Goal: Information Seeking & Learning: Learn about a topic

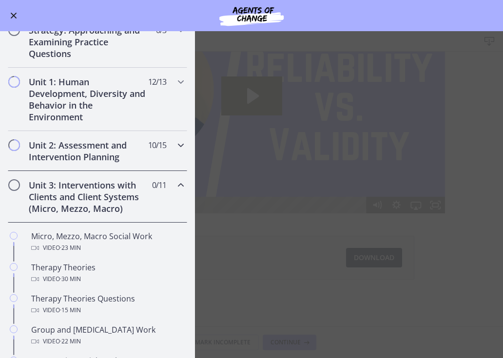
click at [156, 155] on div "Unit 2: Assessment and Intervention Planning 10 / 15 Completed" at bounding box center [97, 151] width 179 height 40
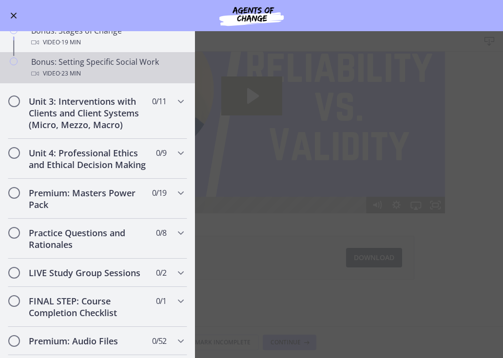
scroll to position [845, 0]
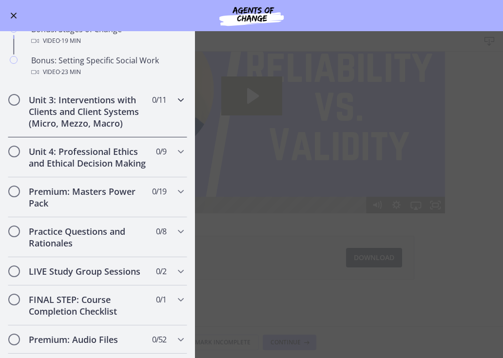
click at [171, 100] on div "Unit 3: Interventions with Clients and Client Systems (Micro, Mezzo, Macro) 0 /…" at bounding box center [97, 112] width 179 height 52
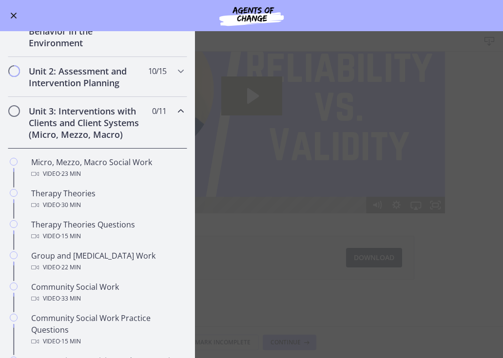
scroll to position [264, 0]
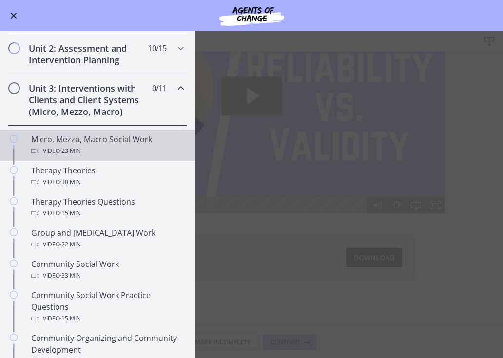
click at [153, 138] on div "Micro, Mezzo, Macro Social Work Video · 23 min" at bounding box center [107, 145] width 152 height 23
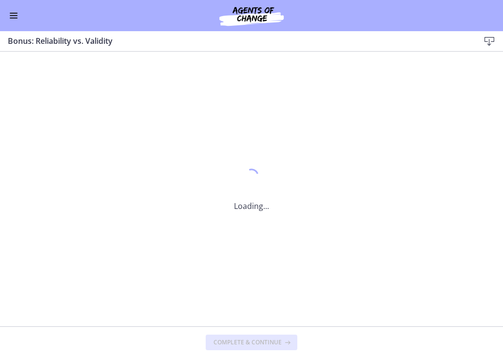
scroll to position [0, 0]
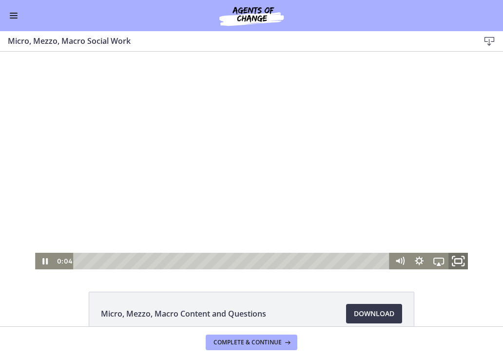
click at [464, 258] on icon "Fullscreen" at bounding box center [463, 257] width 2 height 2
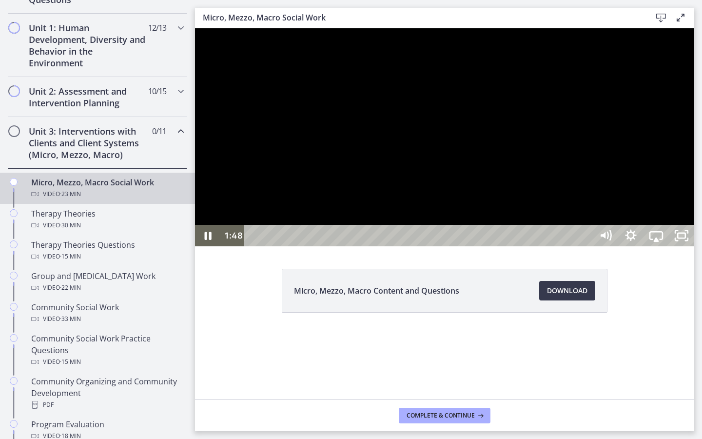
click at [503, 242] on div at bounding box center [444, 137] width 499 height 218
click at [195, 28] on button "Play Video: cbe5fj9t4o1cl02sigfg.mp4" at bounding box center [195, 28] width 0 height 0
click at [195, 28] on button "Pause: cbe5fj9t4o1cl02sigfg.mp4" at bounding box center [195, 28] width 0 height 0
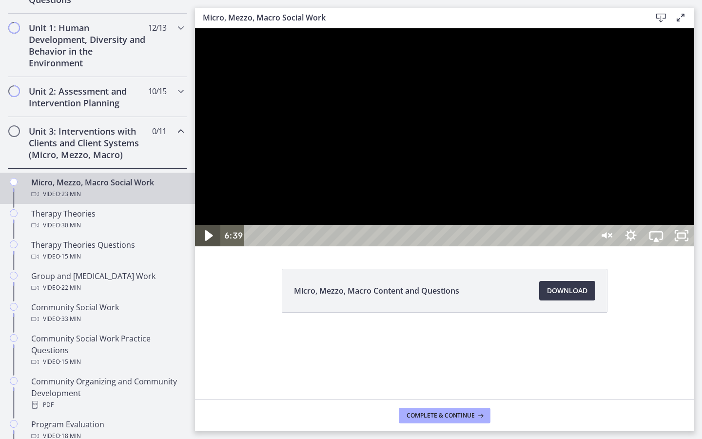
click at [202, 249] on icon "Play Video" at bounding box center [209, 236] width 30 height 26
click at [503, 249] on icon "Unmute" at bounding box center [605, 236] width 30 height 26
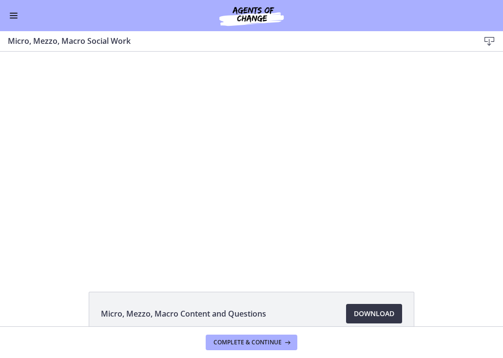
click at [363, 311] on span "Download Opens in a new window" at bounding box center [374, 314] width 40 height 12
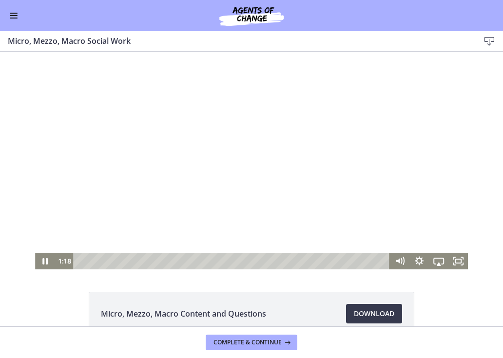
click at [213, 180] on div at bounding box center [251, 161] width 433 height 218
click at [193, 176] on div at bounding box center [251, 161] width 433 height 218
click at [461, 261] on icon "Fullscreen" at bounding box center [459, 261] width 20 height 17
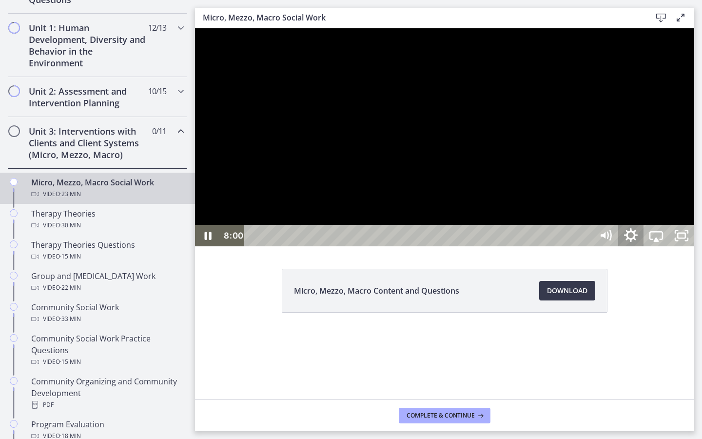
click at [503, 249] on icon "Show settings menu" at bounding box center [631, 236] width 30 height 26
click at [503, 246] on icon "Hide settings menu" at bounding box center [630, 235] width 25 height 21
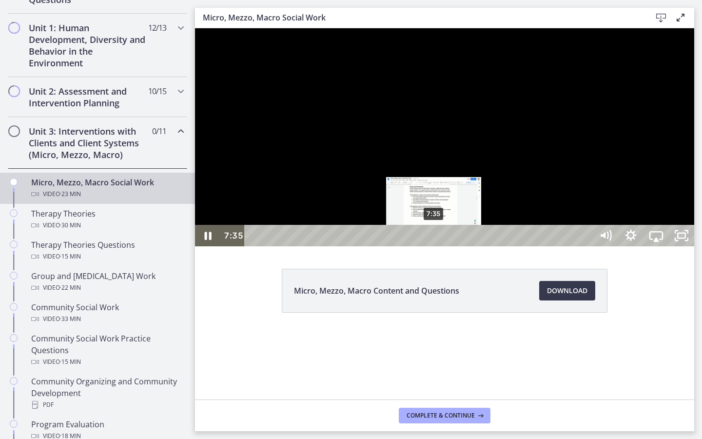
click at [434, 246] on div "7:35" at bounding box center [420, 235] width 332 height 21
click at [427, 246] on div "7:16" at bounding box center [420, 235] width 332 height 21
click at [419, 246] on div "6:55" at bounding box center [420, 235] width 332 height 21
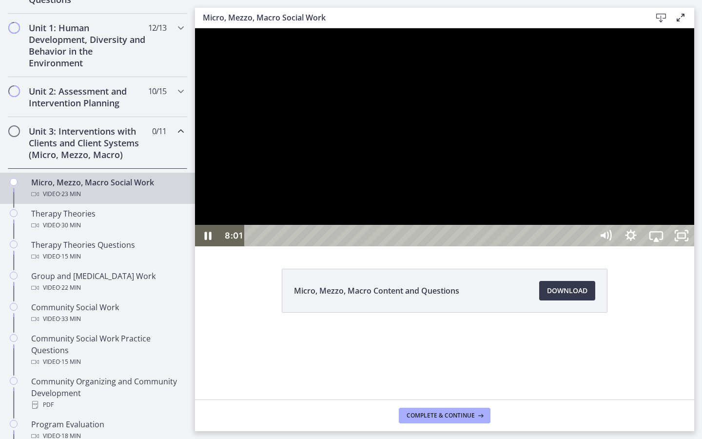
click at [478, 246] on div at bounding box center [444, 137] width 499 height 218
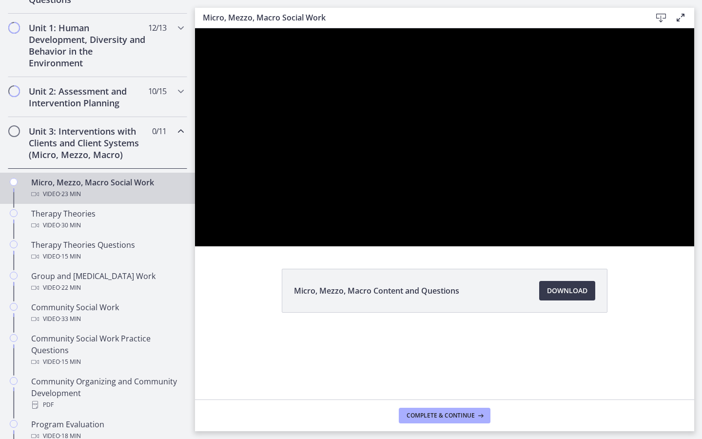
click at [195, 28] on button "Play Video: cbe5fj9t4o1cl02sigfg.mp4" at bounding box center [195, 28] width 0 height 0
click at [195, 28] on button "Pause: cbe5fj9t4o1cl02sigfg.mp4" at bounding box center [195, 28] width 0 height 0
click at [195, 28] on button "Play Video: cbe5fj9t4o1cl02sigfg.mp4" at bounding box center [195, 28] width 0 height 0
click at [195, 28] on button "Pause: cbe5fj9t4o1cl02sigfg.mp4" at bounding box center [195, 28] width 0 height 0
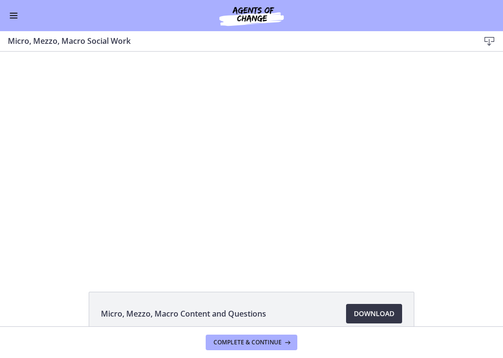
click at [381, 305] on link "Download Opens in a new window" at bounding box center [374, 314] width 56 height 20
click at [16, 18] on span "Enable menu" at bounding box center [14, 18] width 8 height 1
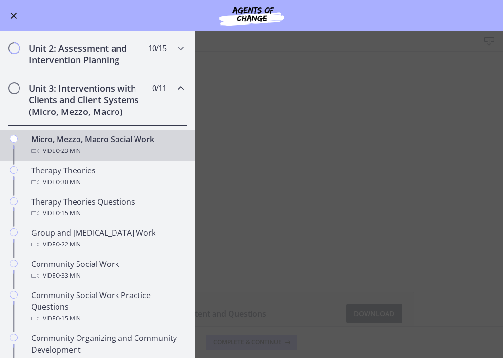
click at [256, 177] on main "Micro, Mezzo, Macro Social Work Download Enable fullscreen Micro, Mezzo, Macro …" at bounding box center [251, 194] width 503 height 327
click at [14, 14] on button "Enable menu" at bounding box center [14, 16] width 12 height 12
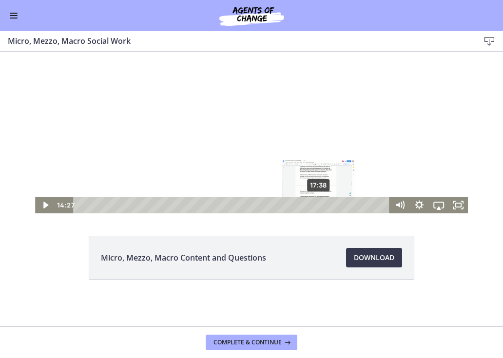
scroll to position [56, 0]
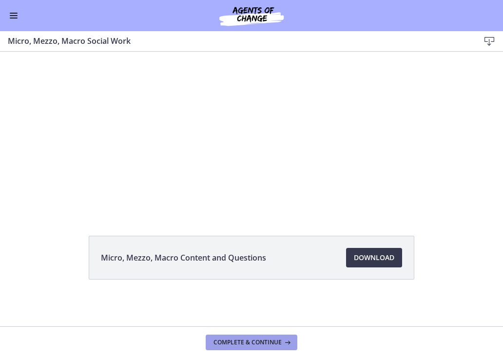
click at [265, 345] on span "Complete & continue" at bounding box center [248, 343] width 68 height 8
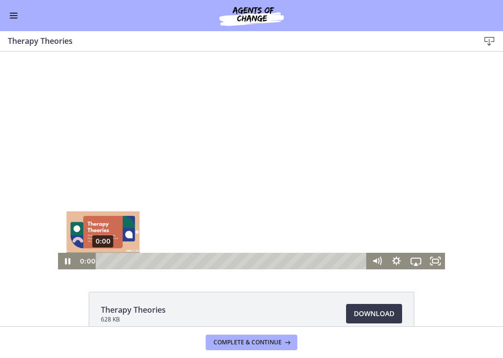
click at [103, 260] on div "0:00" at bounding box center [232, 261] width 259 height 17
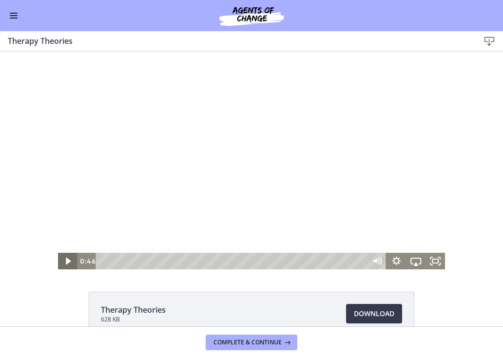
click at [70, 260] on icon "Play Video" at bounding box center [69, 261] width 20 height 17
click at [438, 260] on icon "Fullscreen" at bounding box center [436, 261] width 20 height 17
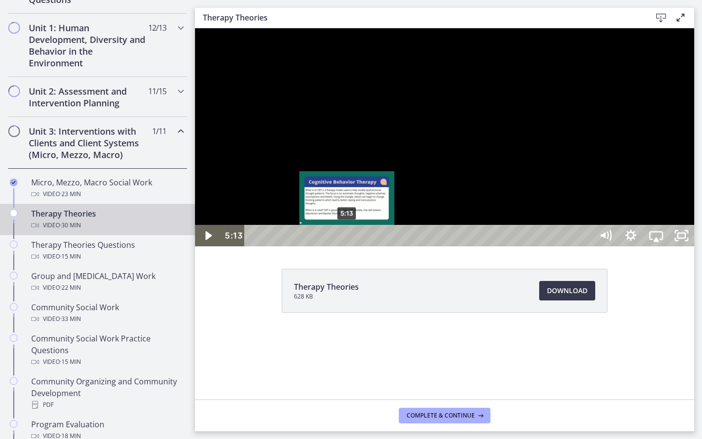
click at [348, 246] on div "5:13" at bounding box center [420, 235] width 332 height 21
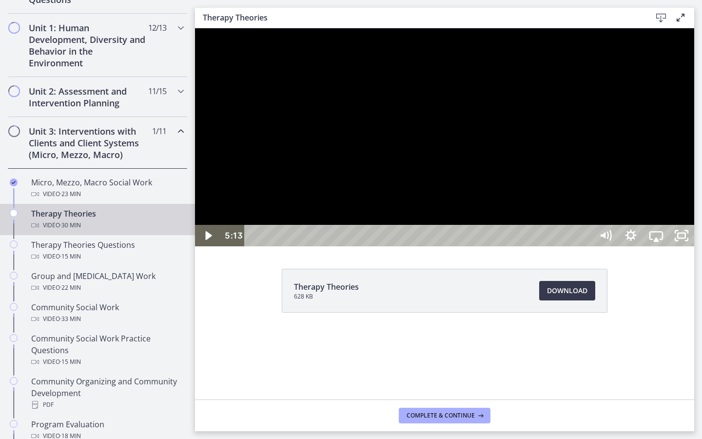
click at [494, 246] on div at bounding box center [444, 137] width 499 height 218
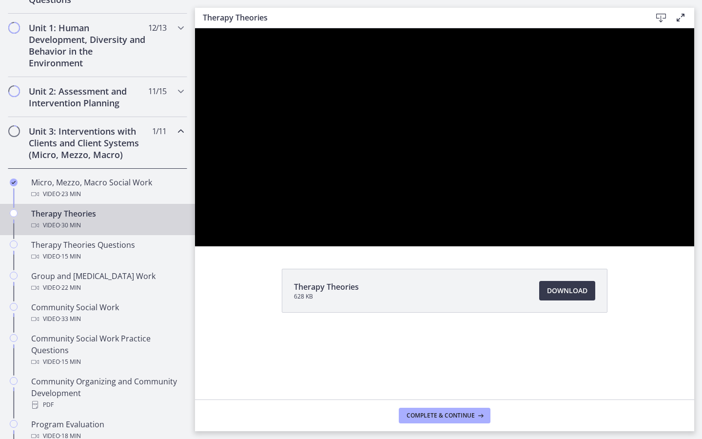
click at [495, 246] on div at bounding box center [444, 137] width 499 height 218
click at [195, 28] on button "Play Video: cbe5iu9t4o1cl02sighg.mp4" at bounding box center [195, 28] width 0 height 0
click at [195, 28] on button "Pause: cbe5iu9t4o1cl02sighg.mp4" at bounding box center [195, 28] width 0 height 0
click at [195, 28] on button "Play Video: cbe5iu9t4o1cl02sighg.mp4" at bounding box center [195, 28] width 0 height 0
click at [195, 28] on button "Pause: cbe5iu9t4o1cl02sighg.mp4" at bounding box center [195, 28] width 0 height 0
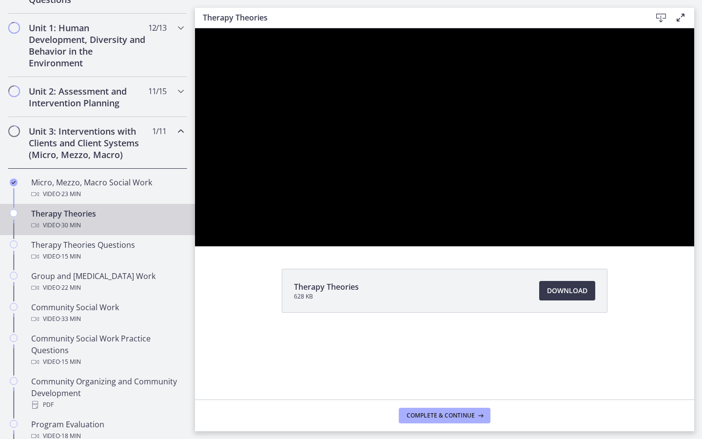
click at [195, 28] on button "Play Video: cbe5iu9t4o1cl02sighg.mp4" at bounding box center [195, 28] width 0 height 0
click at [195, 28] on button "Pause: cbe5iu9t4o1cl02sighg.mp4" at bounding box center [195, 28] width 0 height 0
click at [195, 28] on button "Play Video: cbe5iu9t4o1cl02sighg.mp4" at bounding box center [195, 28] width 0 height 0
click at [195, 28] on button "Pause: cbe5iu9t4o1cl02sighg.mp4" at bounding box center [195, 28] width 0 height 0
click at [195, 28] on button "Play Video: cbe5iu9t4o1cl02sighg.mp4" at bounding box center [195, 28] width 0 height 0
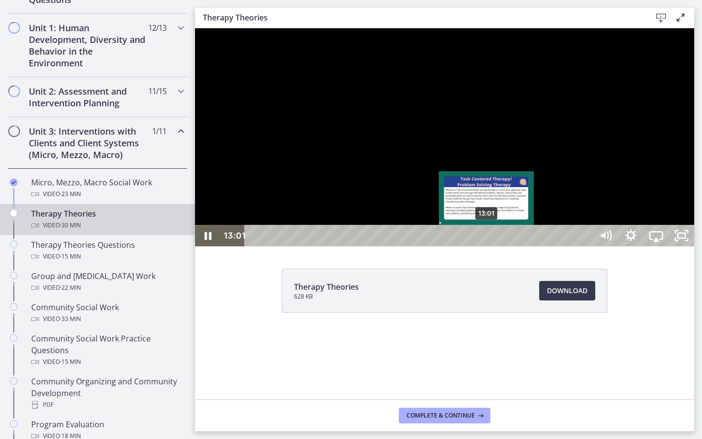
click at [487, 246] on div "13:01" at bounding box center [420, 235] width 332 height 21
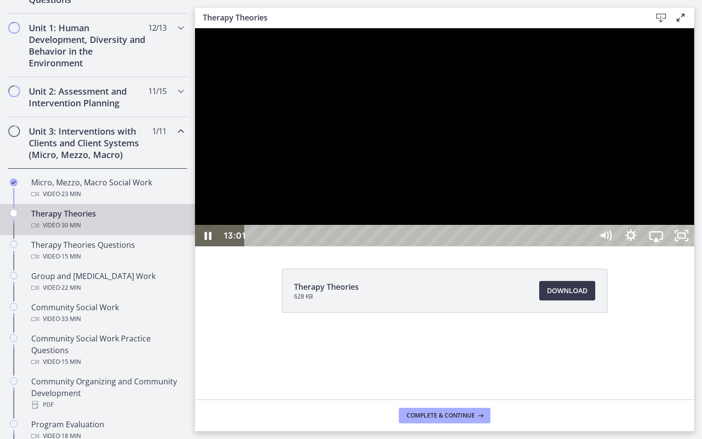
click at [503, 246] on div at bounding box center [444, 137] width 499 height 218
click at [195, 28] on button "Play Video: cbe5iu9t4o1cl02sighg.mp4" at bounding box center [195, 28] width 0 height 0
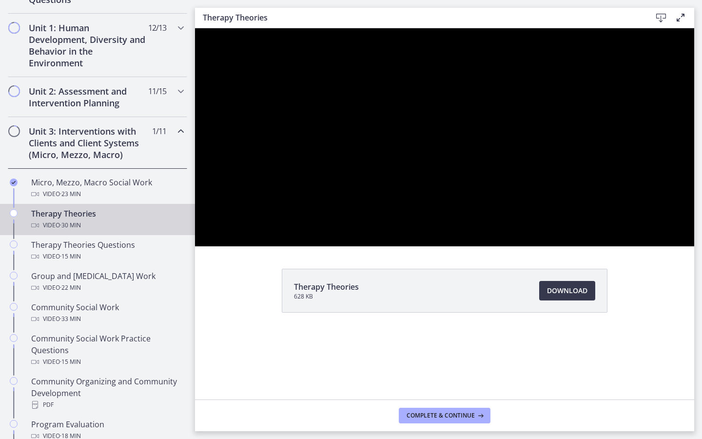
click at [195, 28] on button "Pause: cbe5iu9t4o1cl02sighg.mp4" at bounding box center [195, 28] width 0 height 0
click at [195, 28] on button "Play Video: cbe5iu9t4o1cl02sighg.mp4" at bounding box center [195, 28] width 0 height 0
click at [195, 28] on button "Pause: cbe5iu9t4o1cl02sighg.mp4" at bounding box center [195, 28] width 0 height 0
click at [195, 28] on button "Play Video: cbe5iu9t4o1cl02sighg.mp4" at bounding box center [195, 28] width 0 height 0
click at [195, 28] on button "Pause: cbe5iu9t4o1cl02sighg.mp4" at bounding box center [195, 28] width 0 height 0
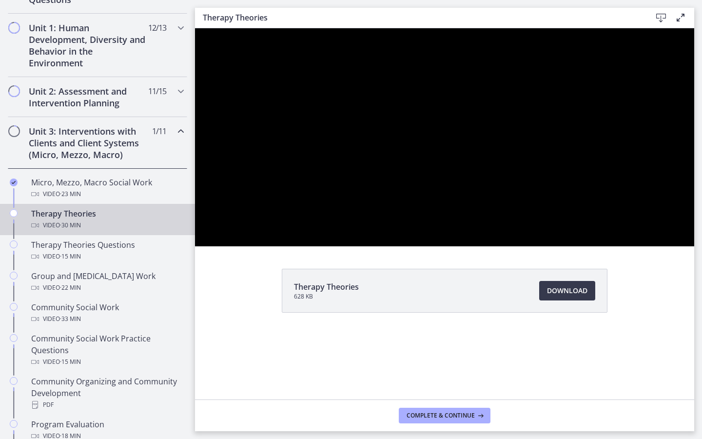
click at [195, 28] on button "Play Video: cbe5iu9t4o1cl02sighg.mp4" at bounding box center [195, 28] width 0 height 0
click at [195, 28] on button "Pause: cbe5iu9t4o1cl02sighg.mp4" at bounding box center [195, 28] width 0 height 0
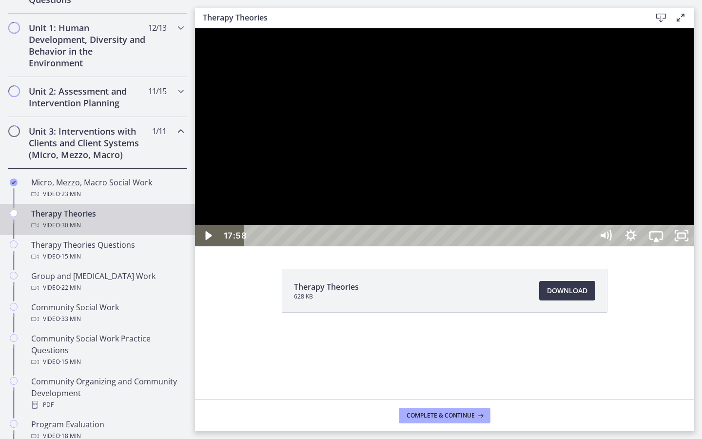
click at [195, 28] on button "Play Video: cbe5iu9t4o1cl02sighg.mp4" at bounding box center [195, 28] width 0 height 0
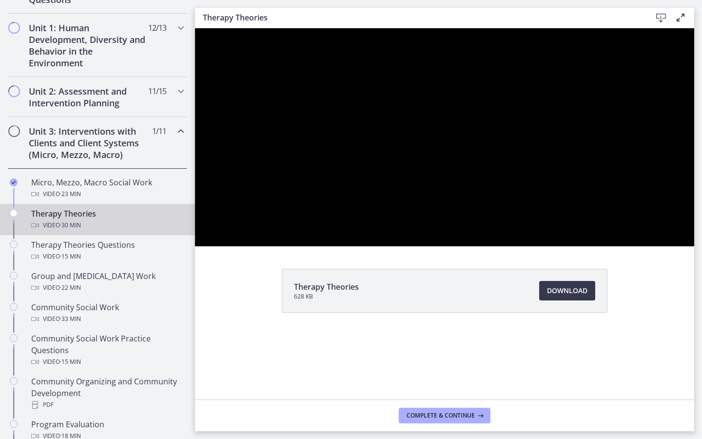
click at [195, 28] on button "Pause: cbe5iu9t4o1cl02sighg.mp4" at bounding box center [195, 28] width 0 height 0
click at [195, 28] on button "Play Video: cbe5iu9t4o1cl02sighg.mp4" at bounding box center [195, 28] width 0 height 0
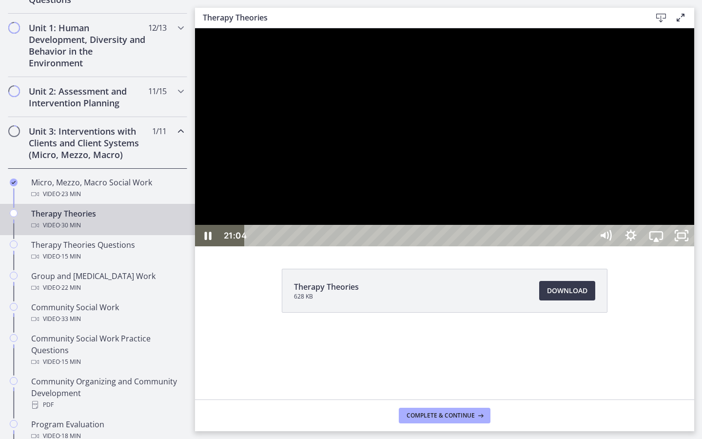
click at [195, 28] on button "Pause: cbe5iu9t4o1cl02sighg.mp4" at bounding box center [195, 28] width 0 height 0
click at [195, 28] on button "Play Video: cbe5iu9t4o1cl02sighg.mp4" at bounding box center [195, 28] width 0 height 0
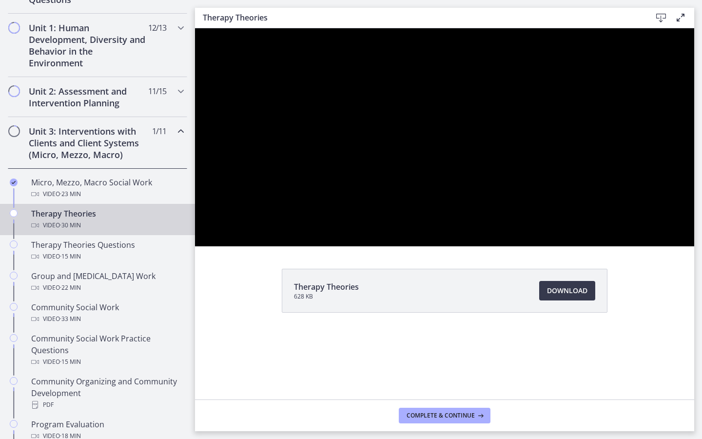
click at [195, 28] on button "Pause: cbe5iu9t4o1cl02sighg.mp4" at bounding box center [195, 28] width 0 height 0
click at [195, 28] on button "Play Video: cbe5iu9t4o1cl02sighg.mp4" at bounding box center [195, 28] width 0 height 0
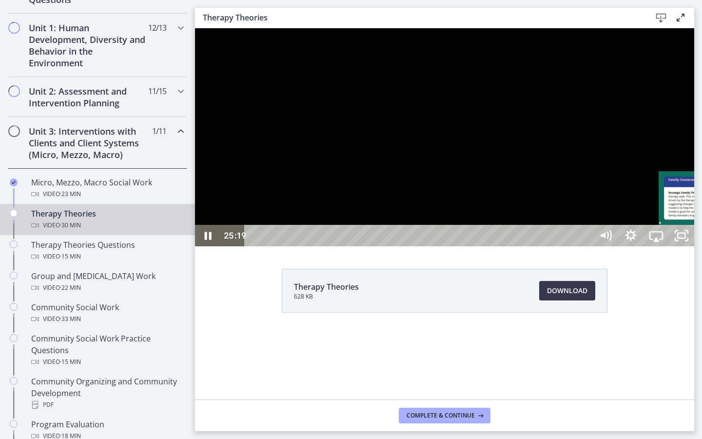
click at [503, 246] on div "25:19" at bounding box center [420, 235] width 332 height 21
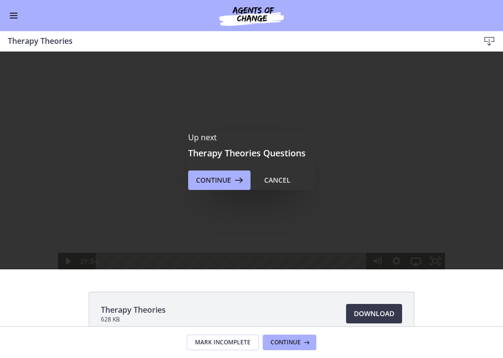
click at [10, 17] on button "Enable menu" at bounding box center [14, 16] width 12 height 12
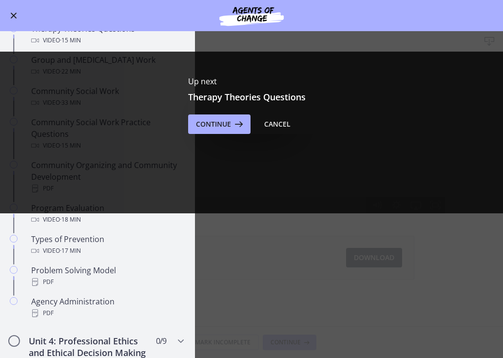
scroll to position [438, 0]
